Goal: Task Accomplishment & Management: Use online tool/utility

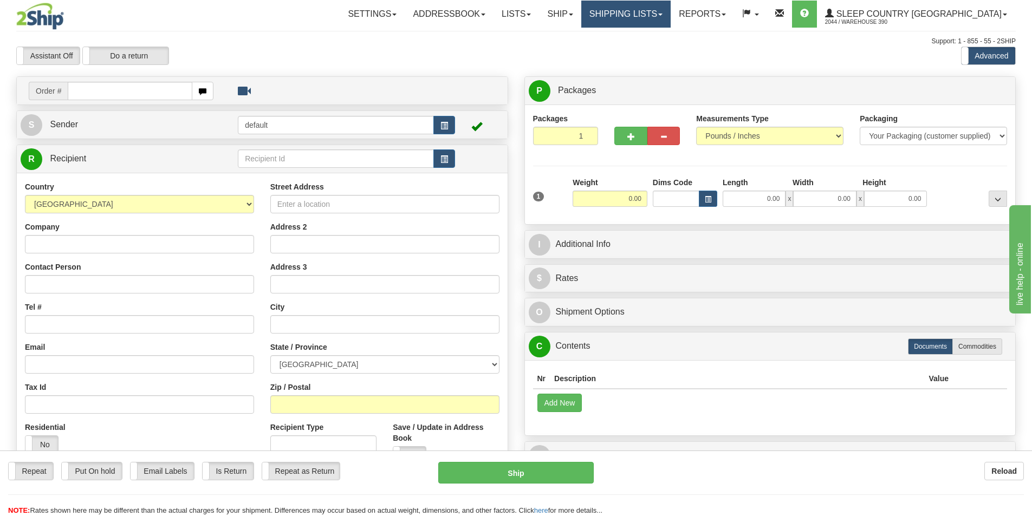
click at [671, 12] on link "Shipping lists" at bounding box center [625, 14] width 89 height 27
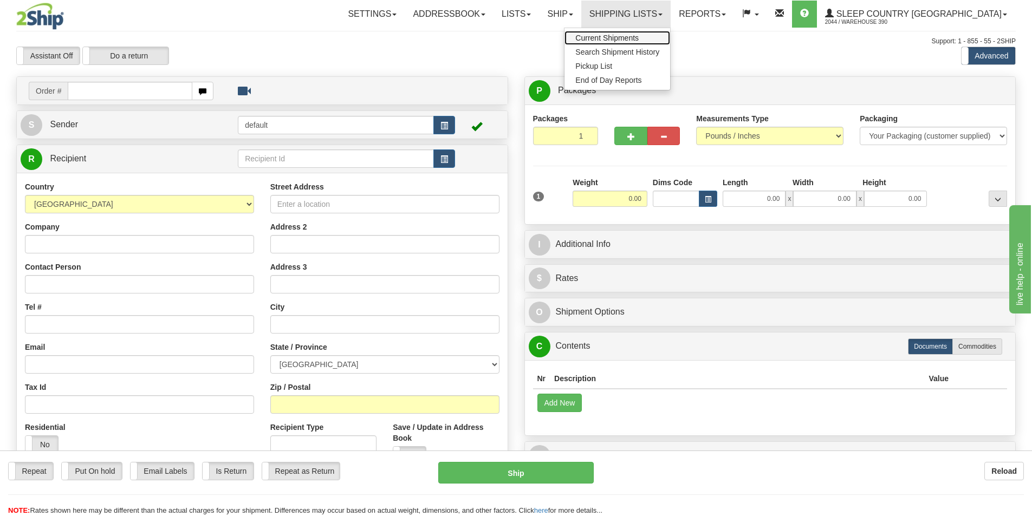
click at [670, 31] on link "Current Shipments" at bounding box center [618, 38] width 106 height 14
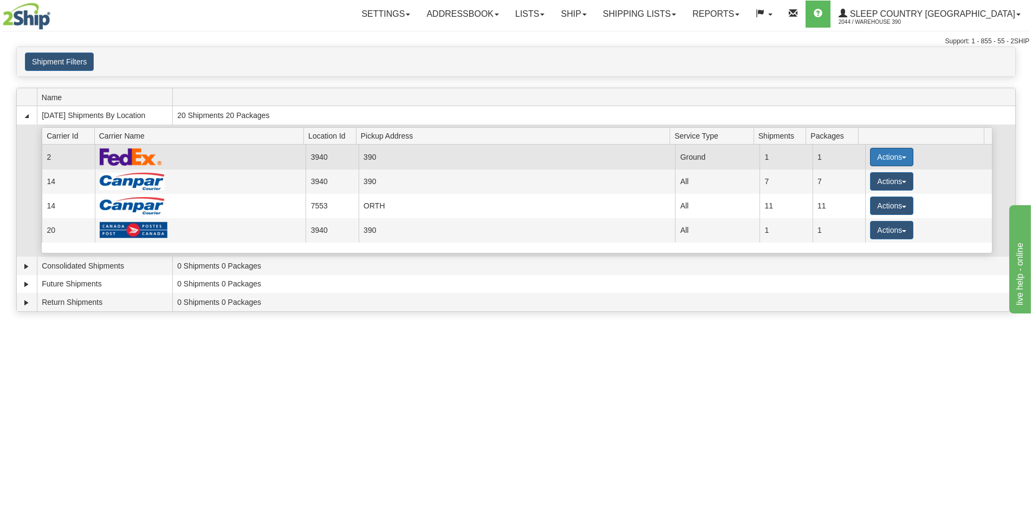
click at [901, 155] on button "Actions" at bounding box center [891, 157] width 43 height 18
click at [851, 205] on span "Pickup" at bounding box center [851, 206] width 29 height 8
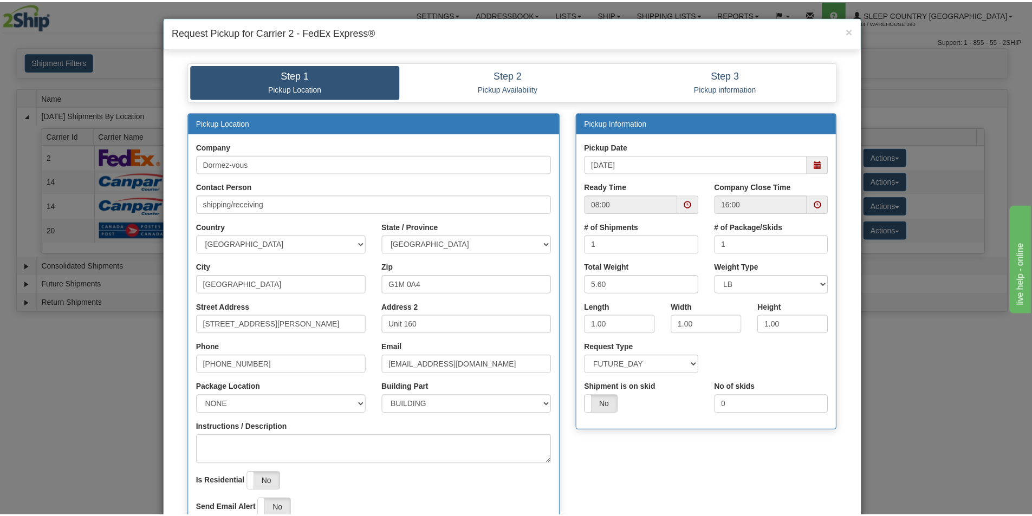
scroll to position [147, 0]
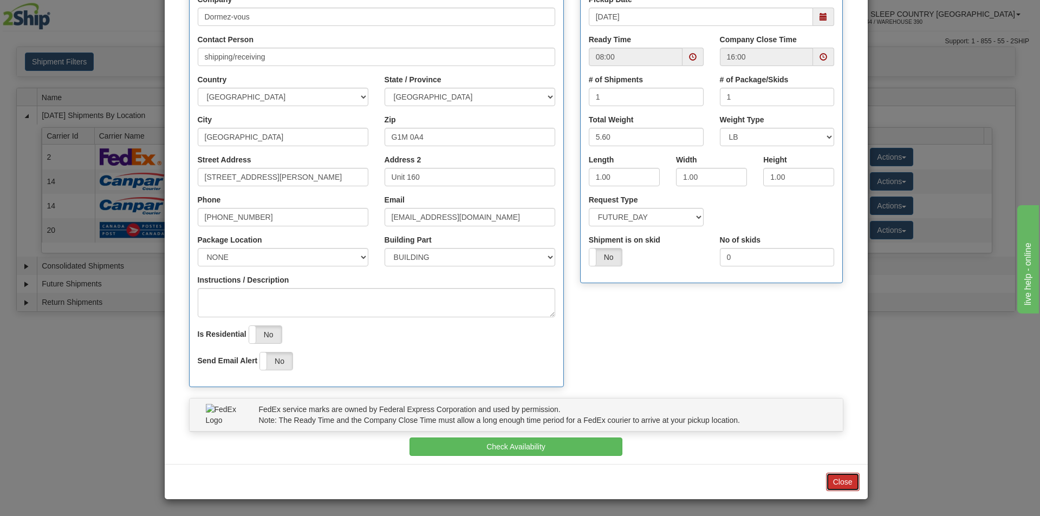
click at [838, 482] on button "Close" at bounding box center [843, 482] width 34 height 18
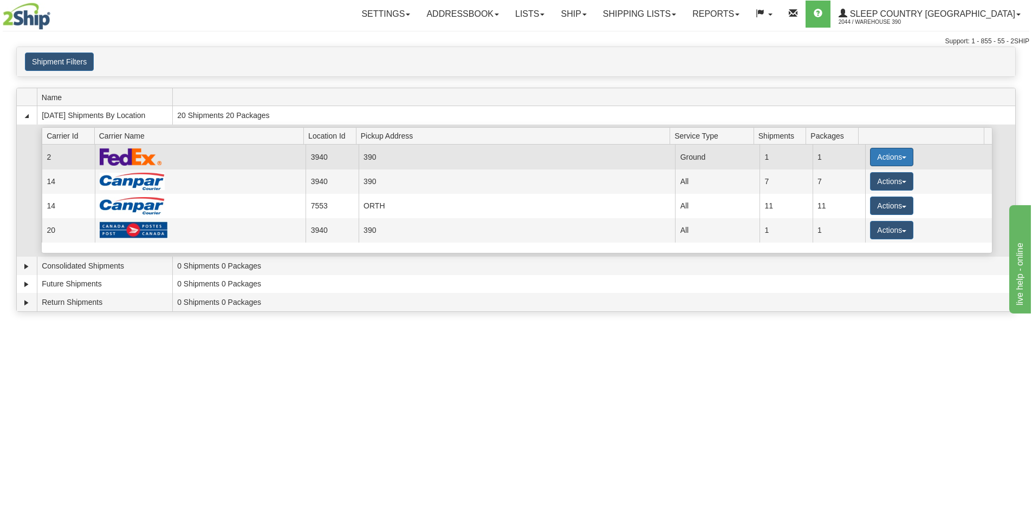
click at [897, 153] on button "Actions" at bounding box center [891, 157] width 43 height 18
click at [862, 192] on span "Close" at bounding box center [849, 191] width 25 height 8
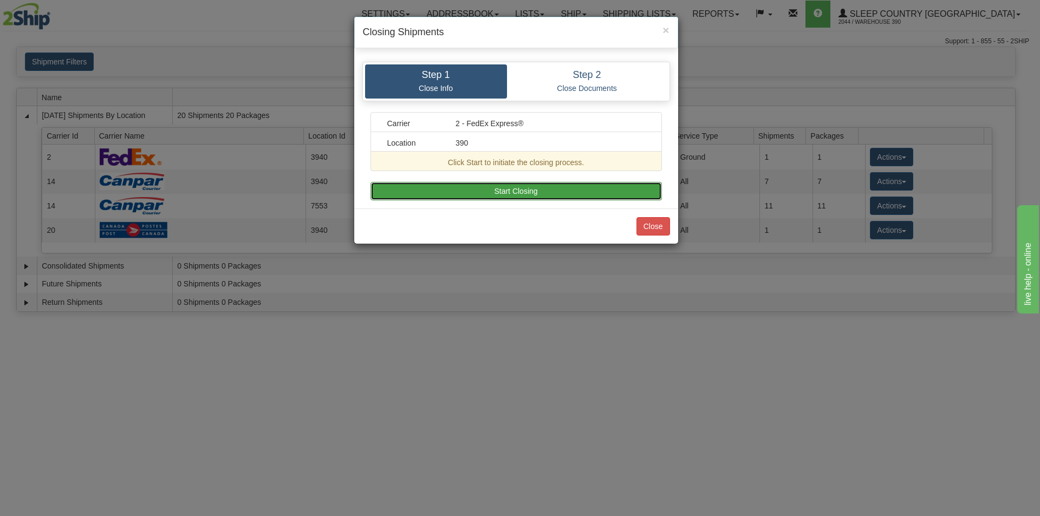
click at [537, 189] on button "Start Closing" at bounding box center [517, 191] width 292 height 18
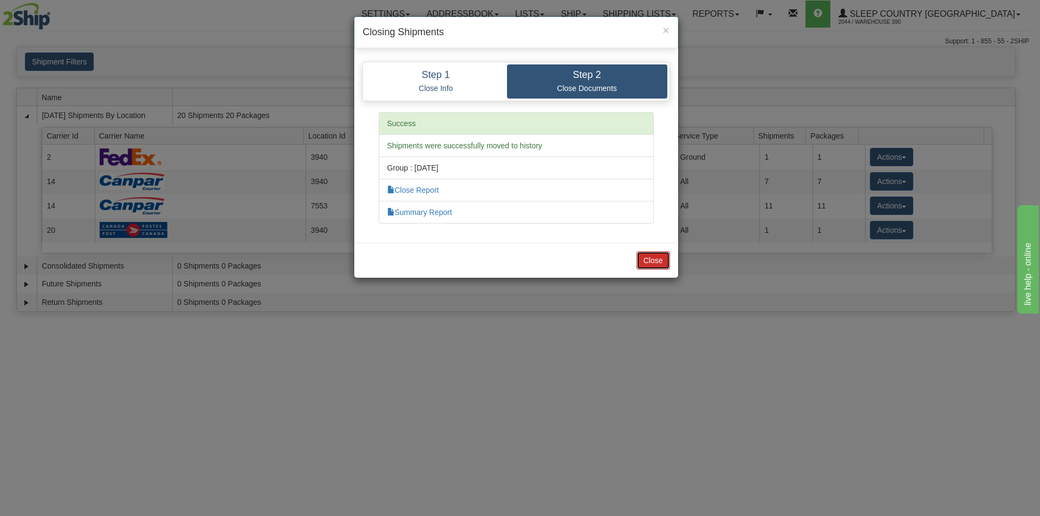
click at [644, 258] on button "Close" at bounding box center [654, 260] width 34 height 18
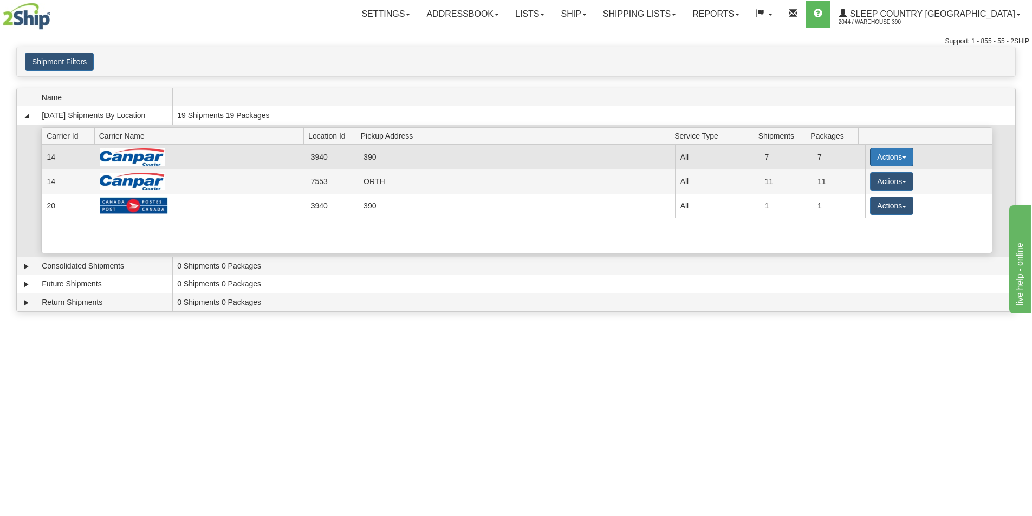
click at [897, 153] on button "Actions" at bounding box center [891, 157] width 43 height 18
click at [851, 190] on span "Close" at bounding box center [849, 191] width 25 height 8
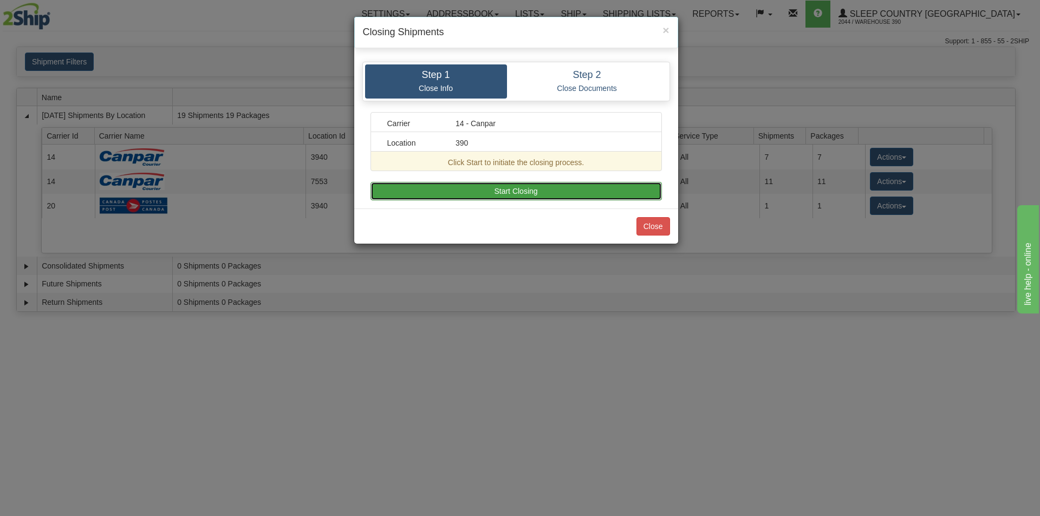
click at [556, 190] on button "Start Closing" at bounding box center [517, 191] width 292 height 18
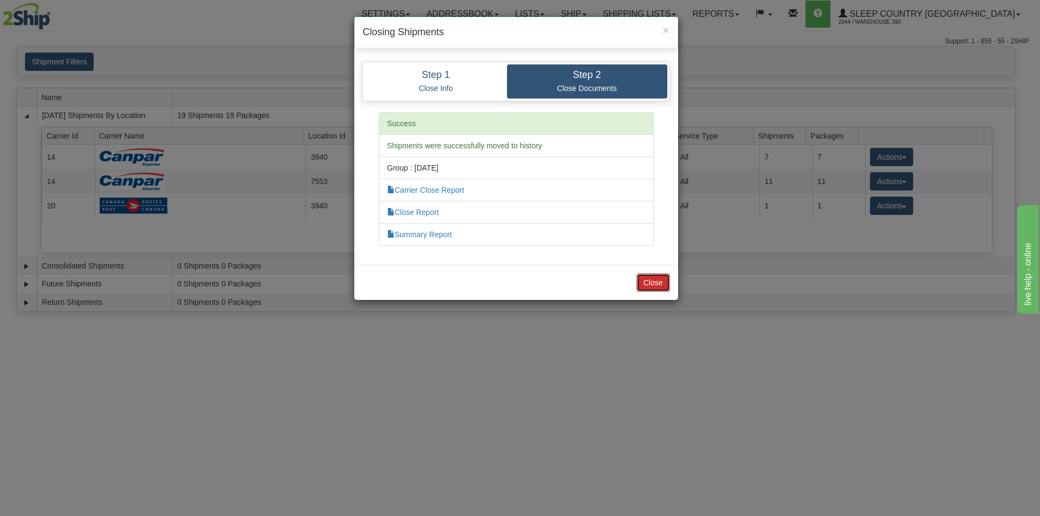
click at [656, 284] on button "Close" at bounding box center [654, 283] width 34 height 18
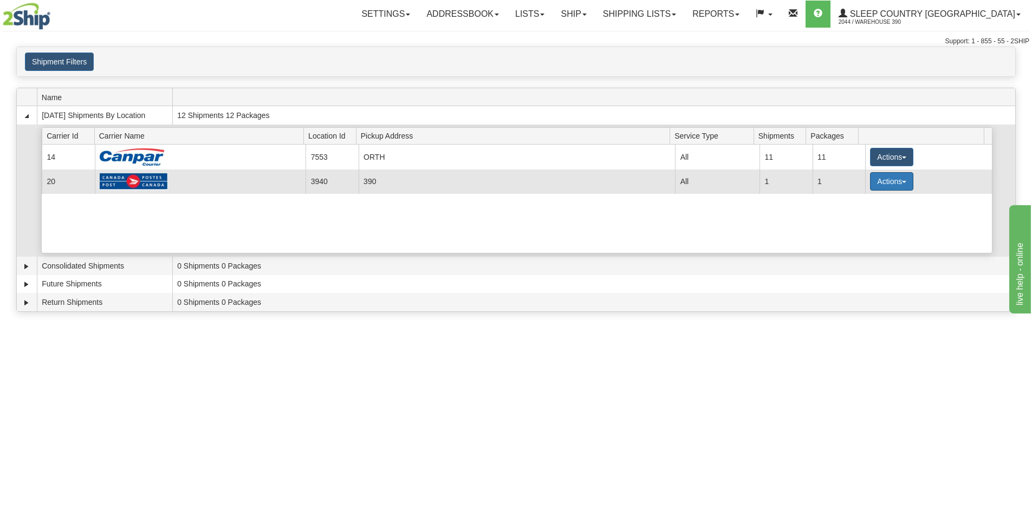
click at [901, 180] on button "Actions" at bounding box center [891, 181] width 43 height 18
click at [862, 216] on span "Close" at bounding box center [849, 216] width 25 height 8
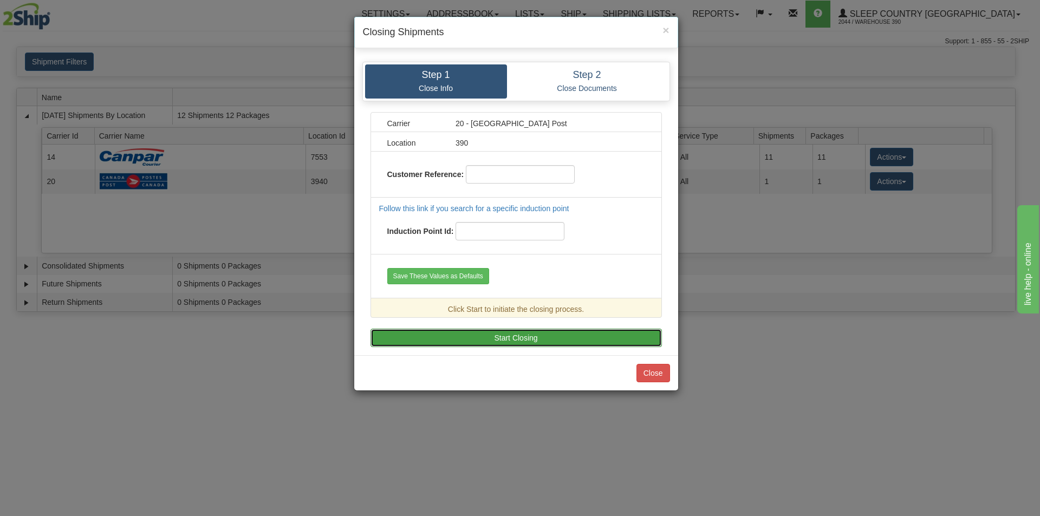
click at [484, 341] on button "Start Closing" at bounding box center [517, 338] width 292 height 18
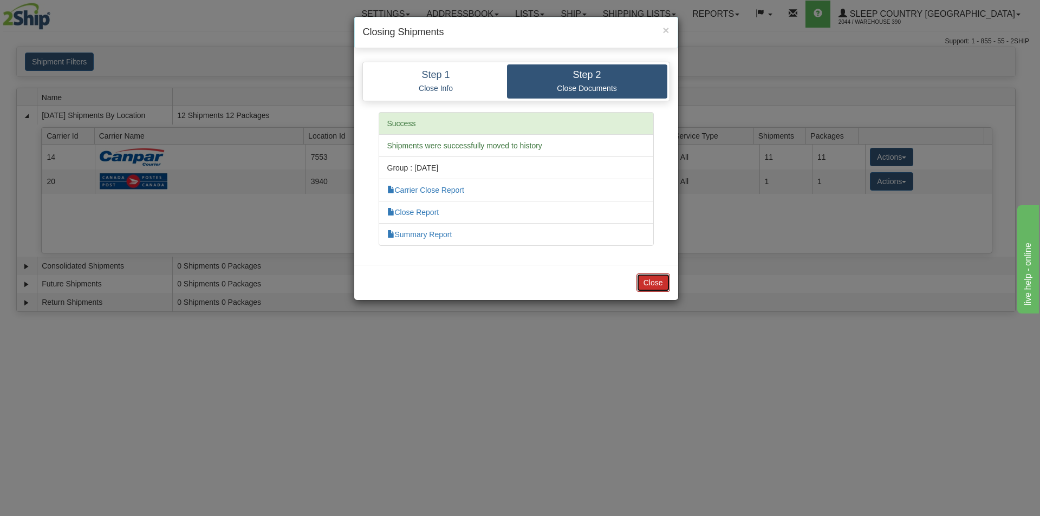
click at [665, 279] on button "Close" at bounding box center [654, 283] width 34 height 18
